Goal: Transaction & Acquisition: Book appointment/travel/reservation

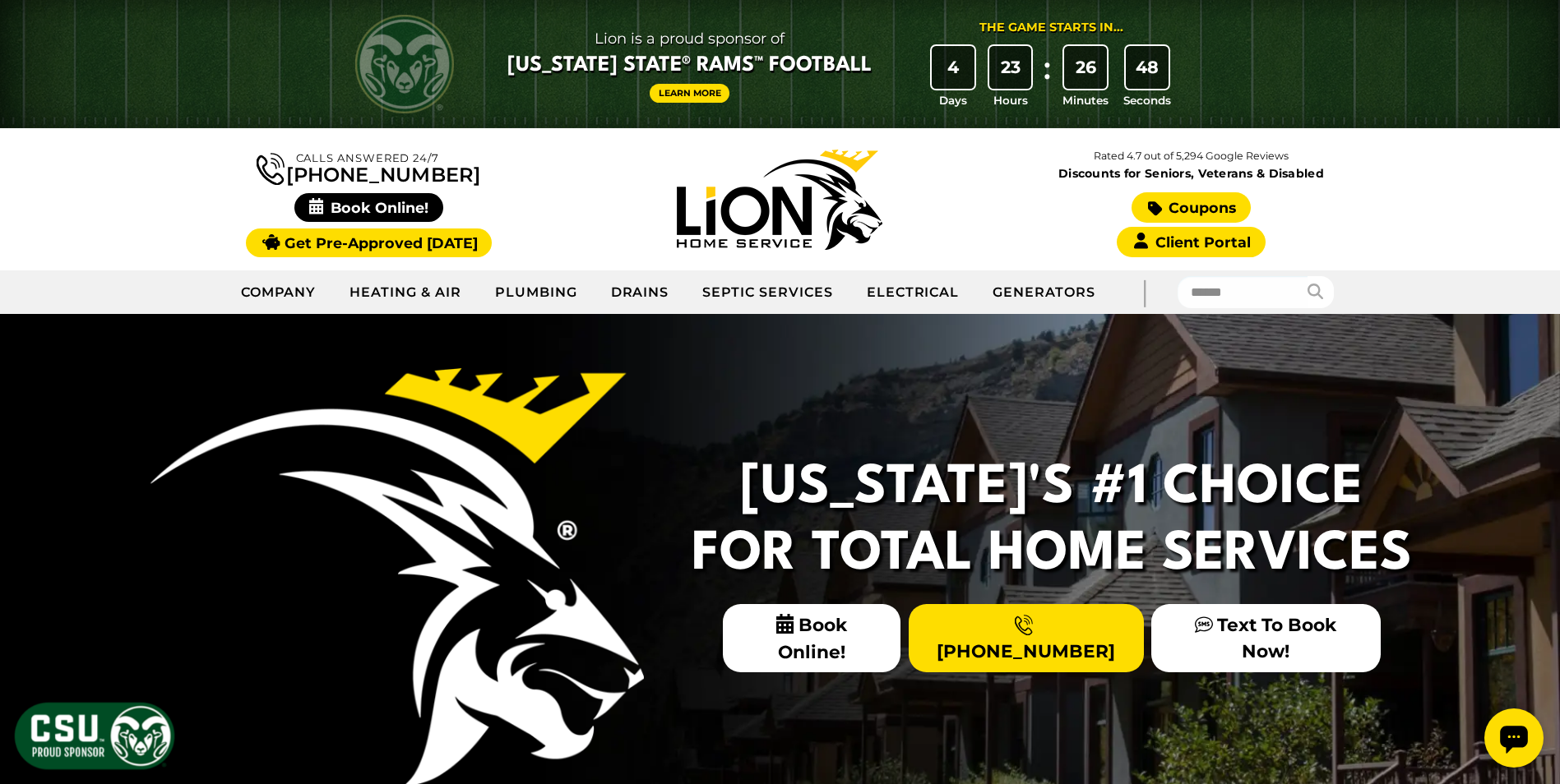
click at [1194, 203] on link "Coupons" at bounding box center [1191, 207] width 119 height 31
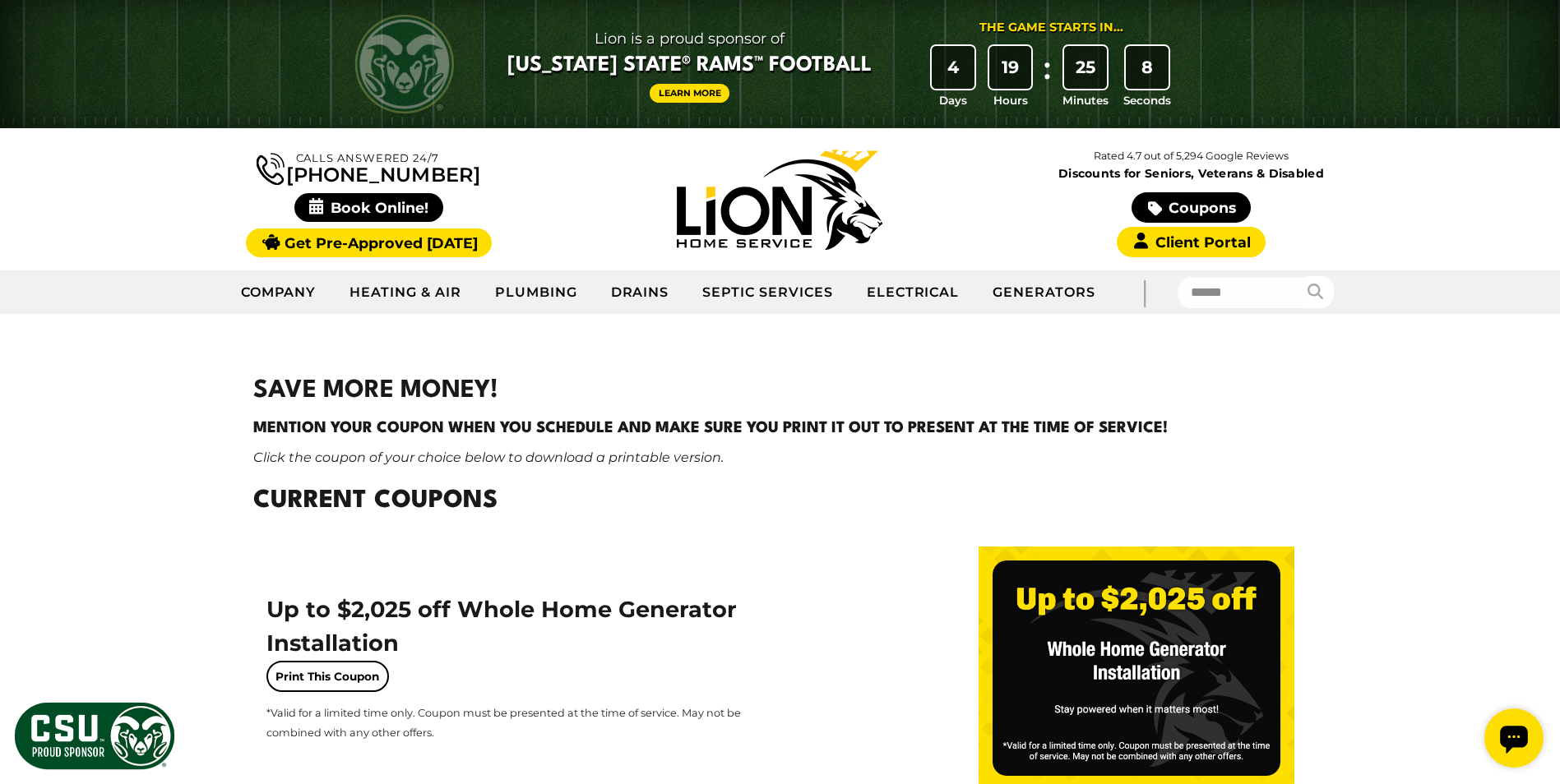
click at [709, 88] on link "Learn More" at bounding box center [690, 94] width 81 height 19
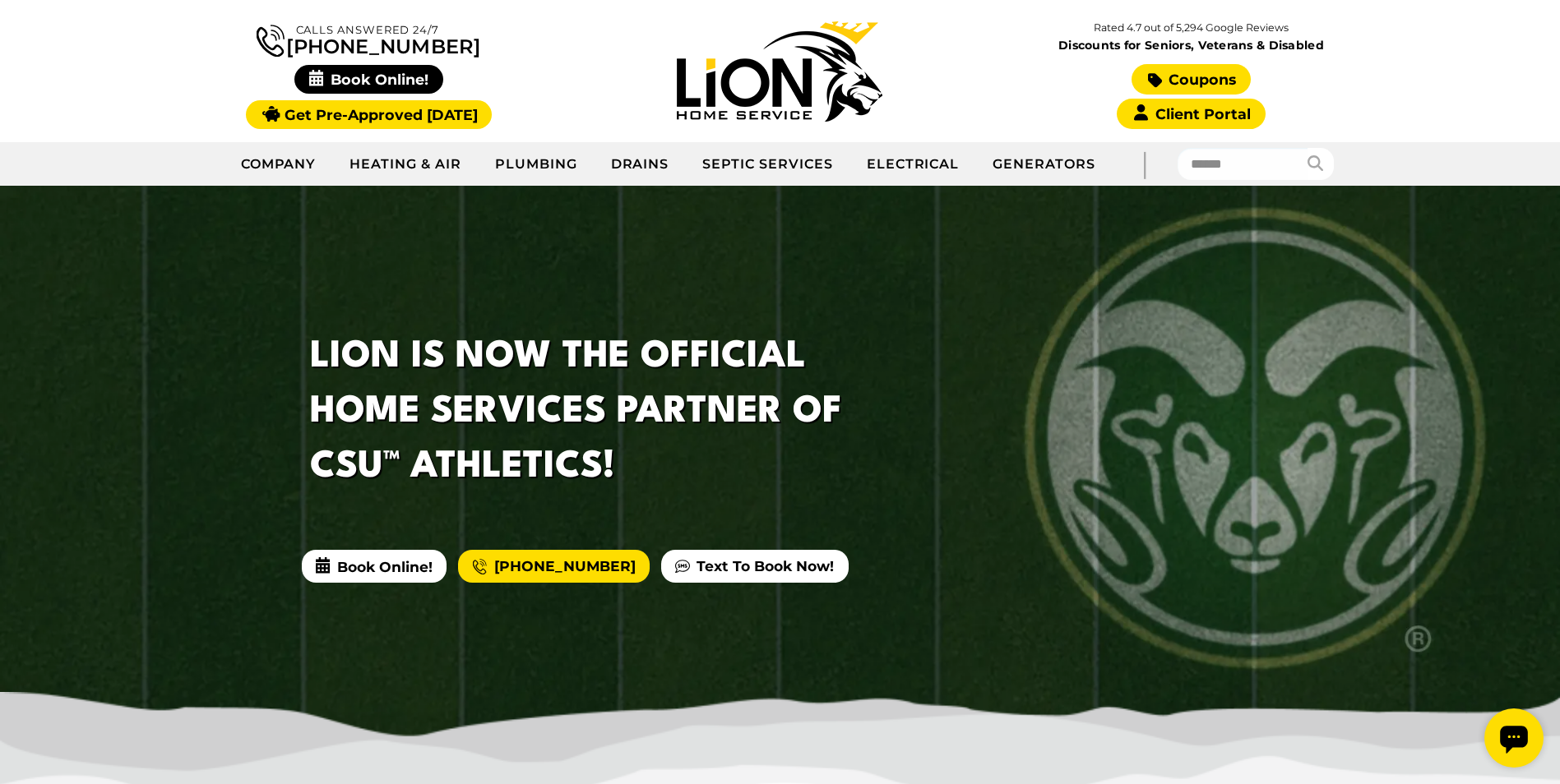
click at [1232, 74] on link "Coupons" at bounding box center [1191, 79] width 119 height 31
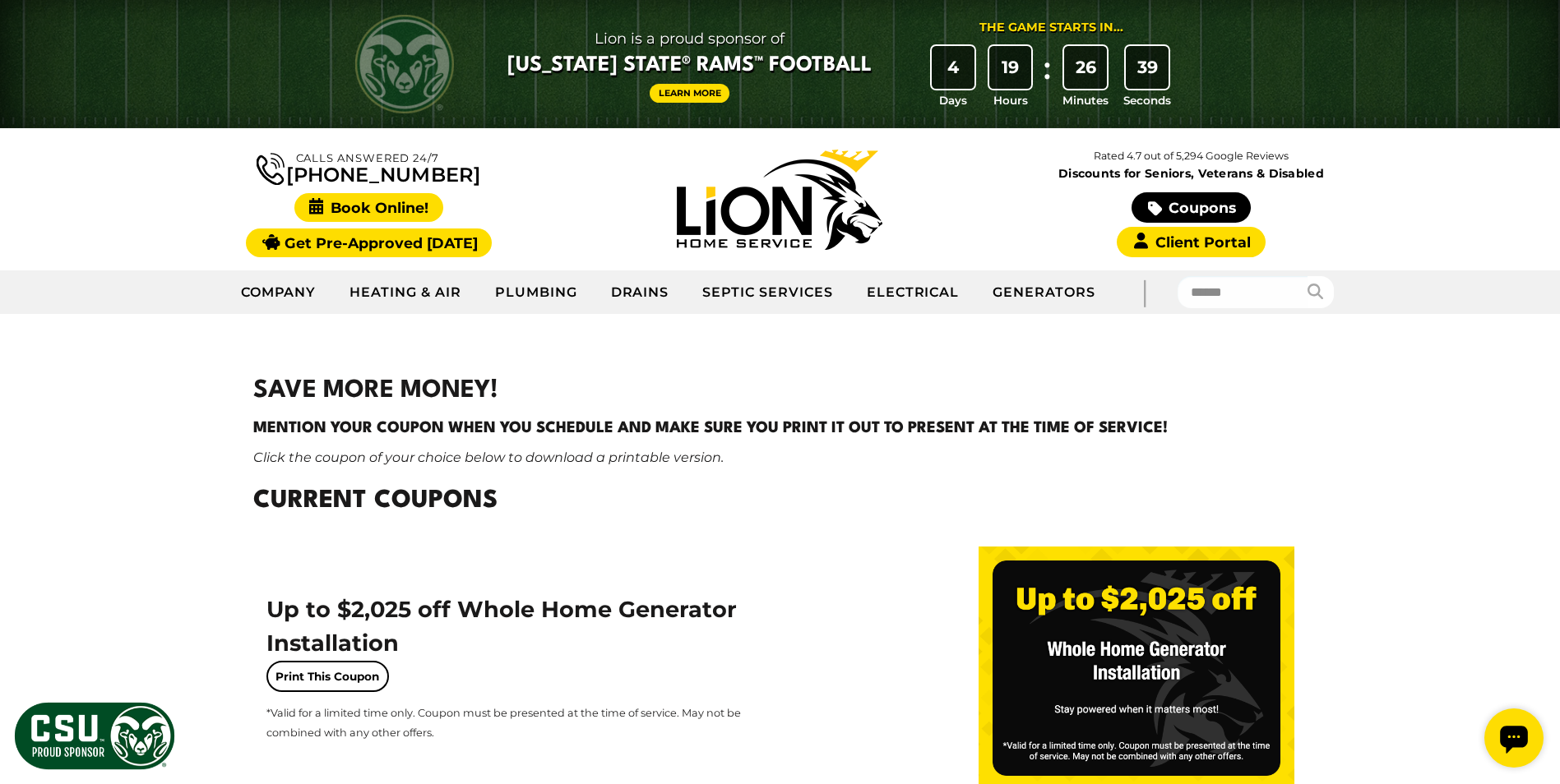
click at [427, 207] on span "Book Online!" at bounding box center [369, 207] width 149 height 29
